Goal: Transaction & Acquisition: Purchase product/service

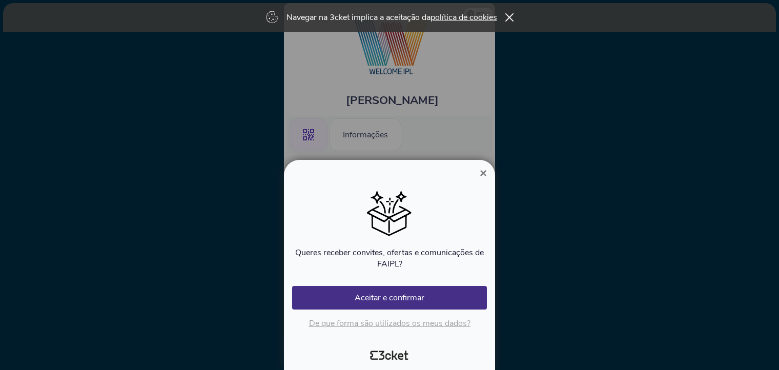
click at [481, 171] on span "×" at bounding box center [483, 173] width 7 height 14
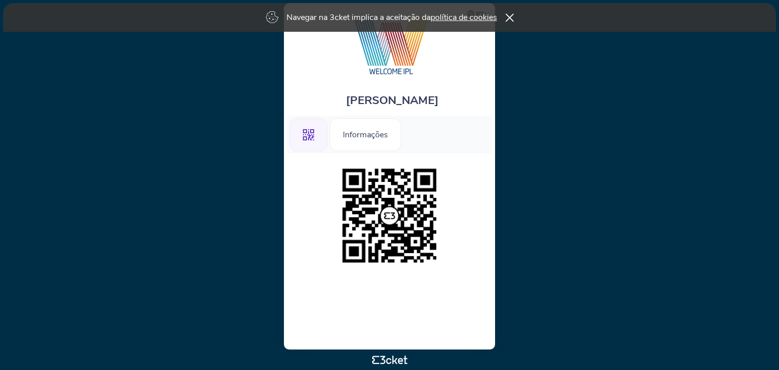
click at [510, 16] on icon at bounding box center [509, 17] width 8 height 8
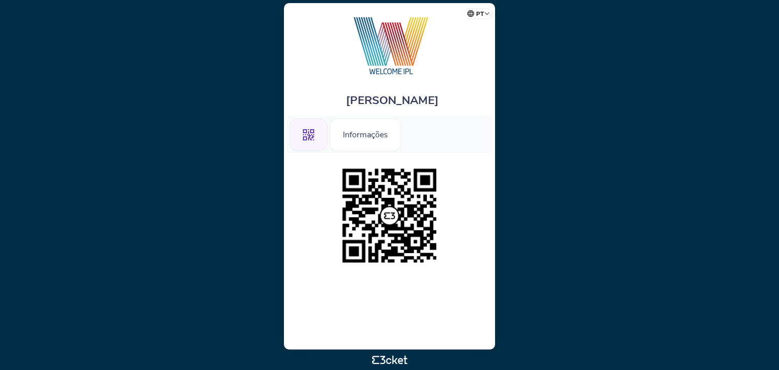
click at [384, 214] on img at bounding box center [389, 215] width 105 height 105
click at [410, 230] on img at bounding box center [389, 215] width 105 height 105
click at [305, 134] on icon ".st0{fill-rule:evenodd;clip-rule:evenodd;}" at bounding box center [308, 134] width 11 height 11
click at [308, 134] on icon ".st0{fill-rule:evenodd;clip-rule:evenodd;}" at bounding box center [308, 134] width 11 height 11
